Goal: Navigation & Orientation: Find specific page/section

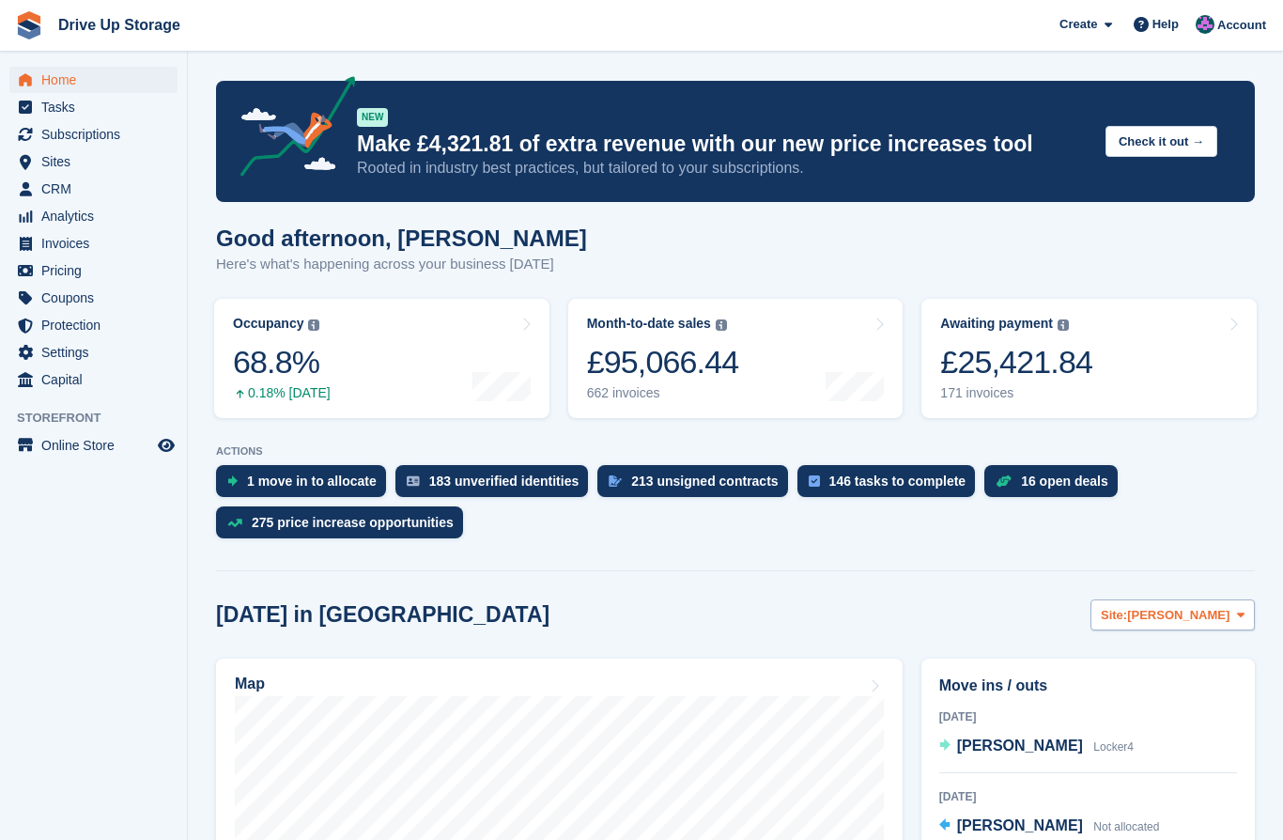
click at [1248, 607] on button "Site: Stroud" at bounding box center [1172, 614] width 164 height 31
click at [1149, 693] on link "Walsall" at bounding box center [1164, 693] width 163 height 34
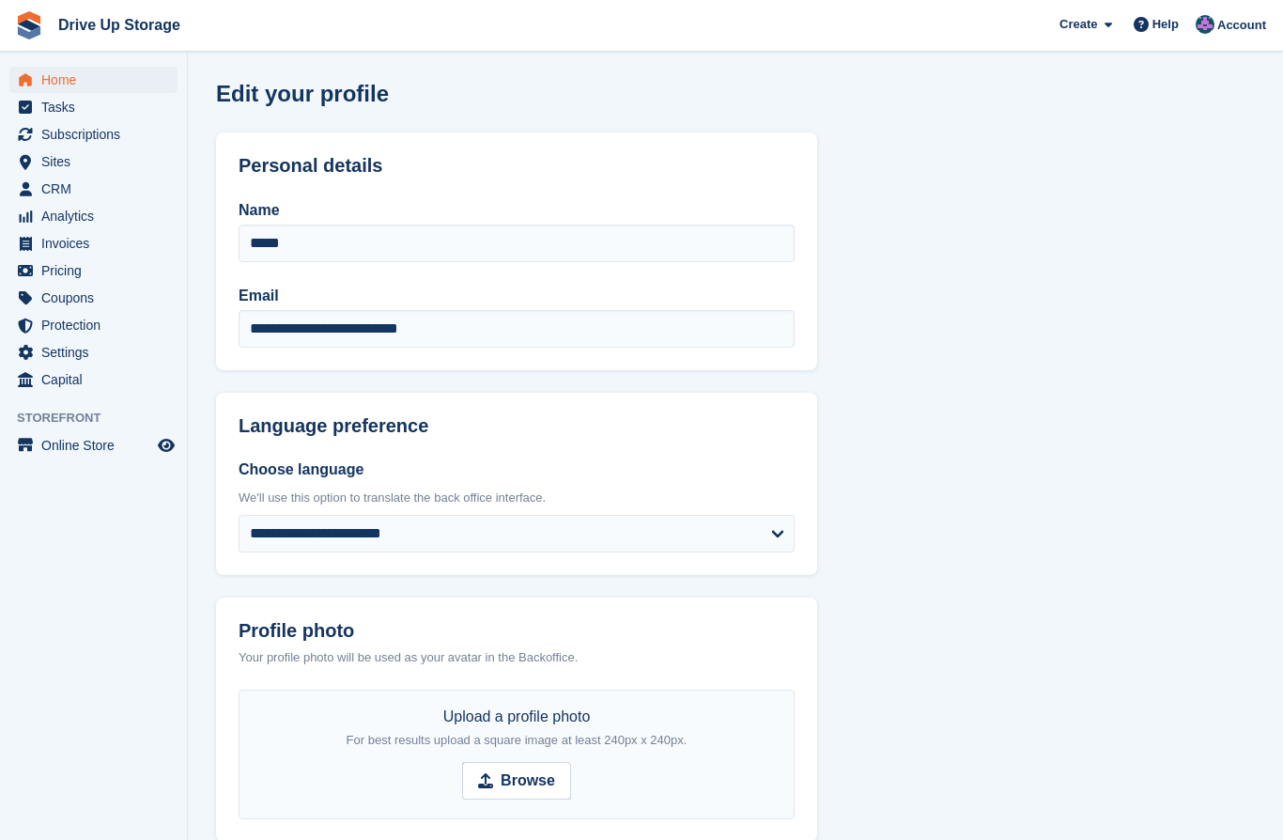
click at [85, 75] on span "Home" at bounding box center [97, 80] width 113 height 26
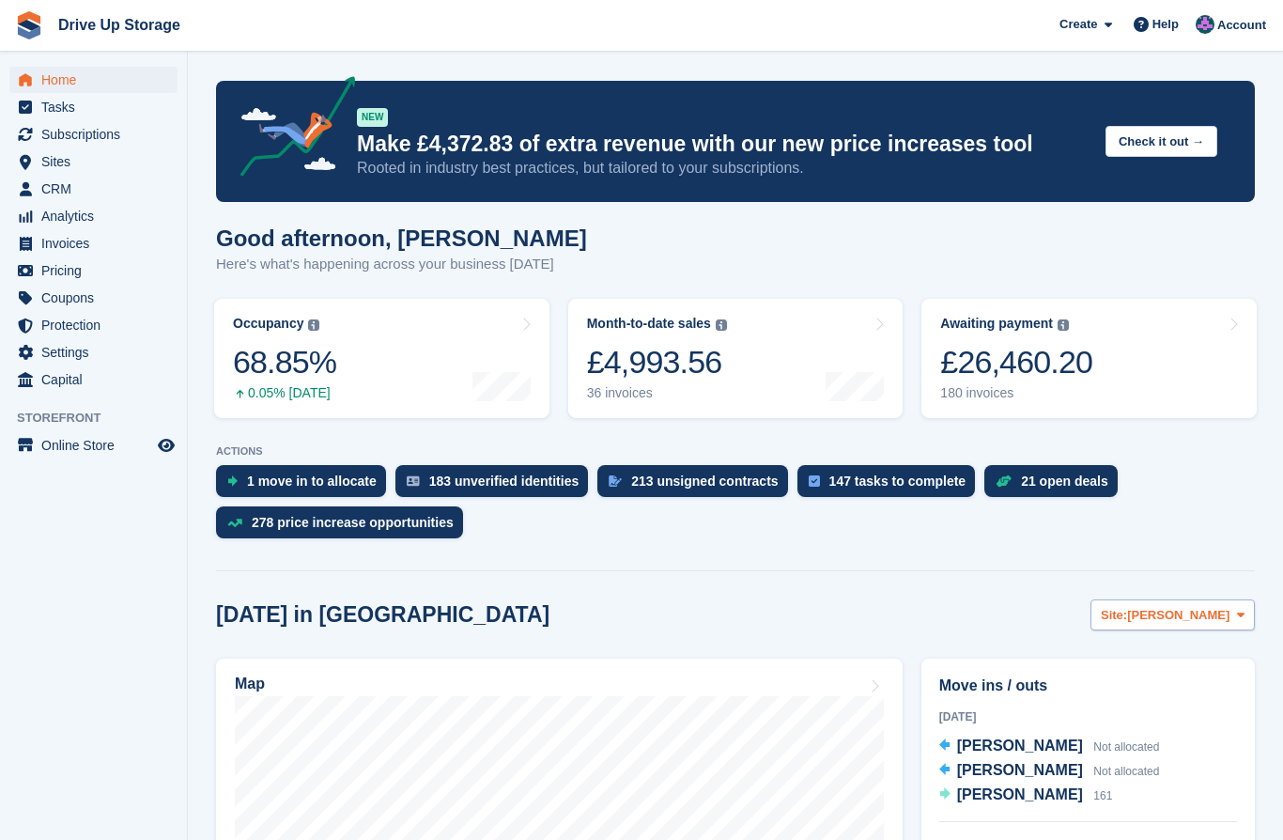
click at [1234, 609] on span at bounding box center [1240, 614] width 15 height 15
click at [1144, 721] on link "Widnes" at bounding box center [1164, 727] width 163 height 34
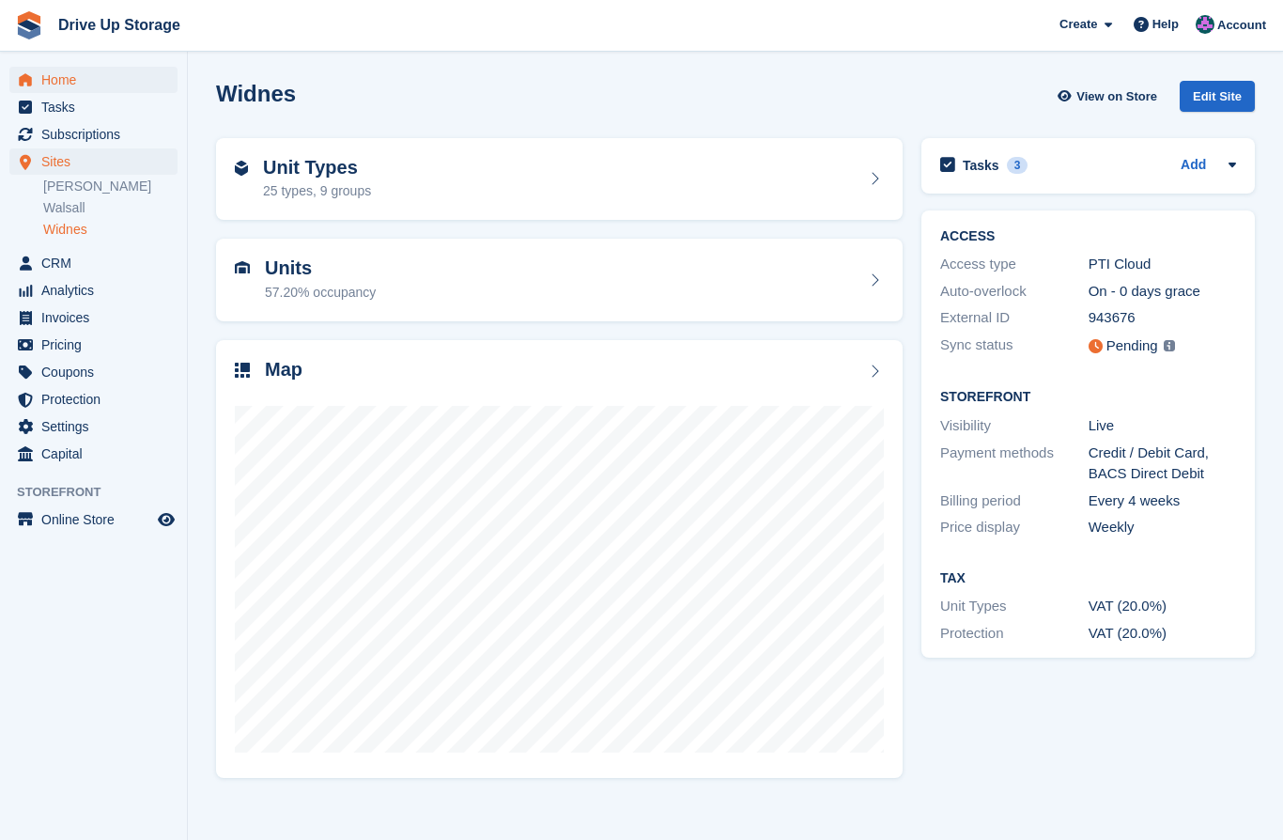
click at [83, 76] on span "Home" at bounding box center [97, 80] width 113 height 26
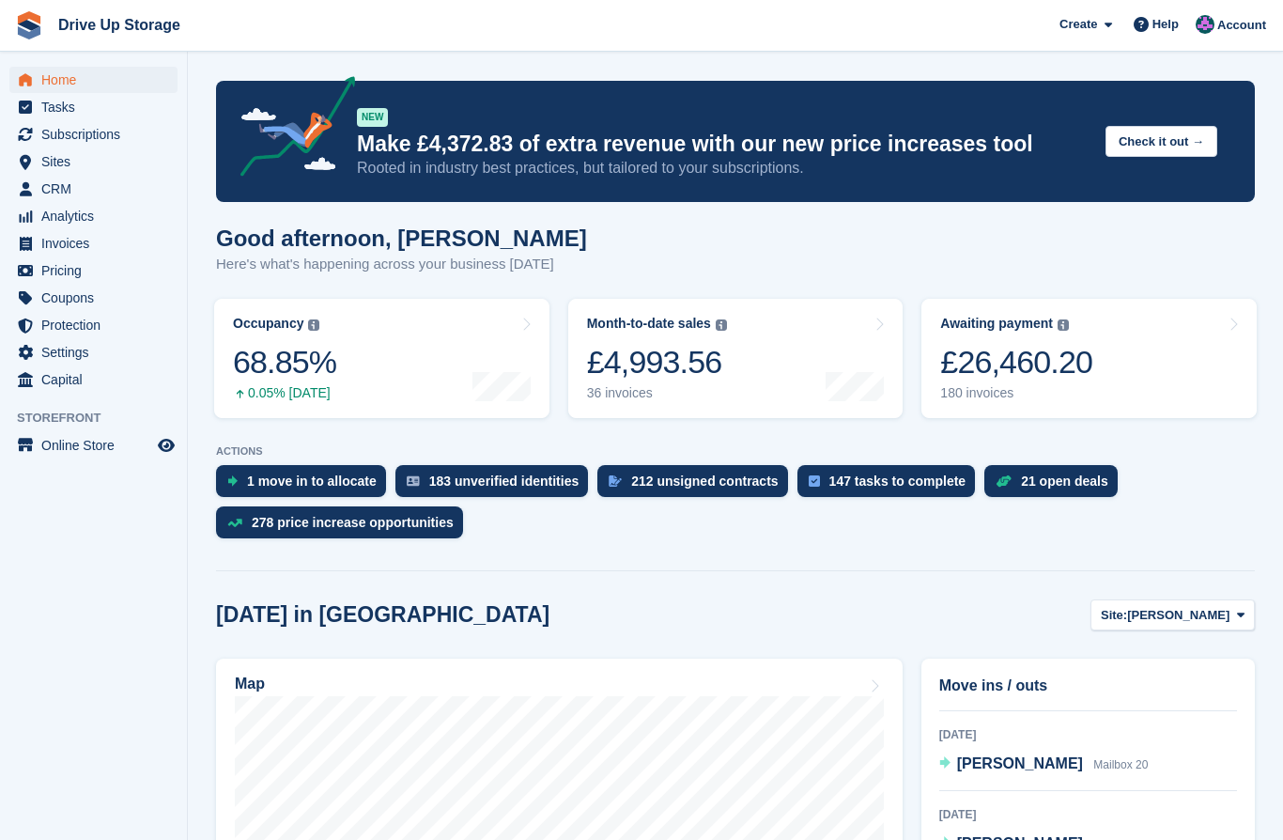
scroll to position [295, 0]
click at [1237, 621] on icon at bounding box center [1241, 615] width 8 height 12
click at [1147, 682] on link "Walsall" at bounding box center [1164, 693] width 163 height 34
